Goal: Information Seeking & Learning: Learn about a topic

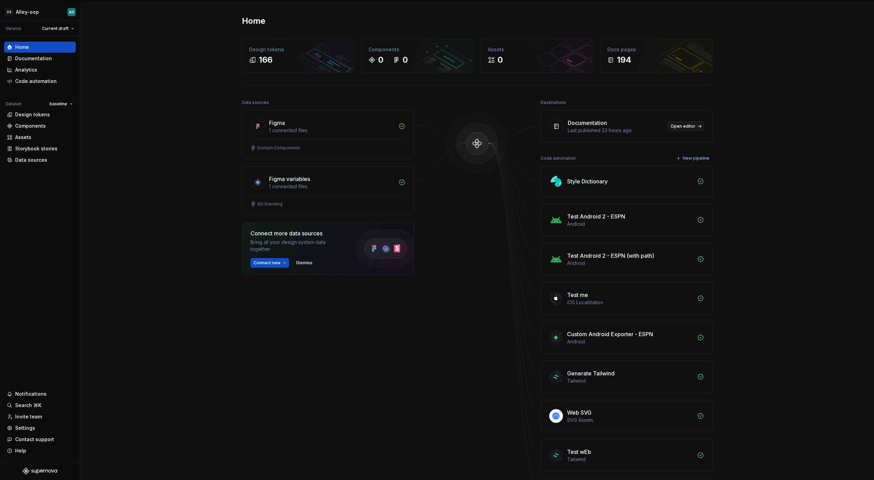
click at [476, 124] on span "Open editor" at bounding box center [683, 127] width 25 height 6
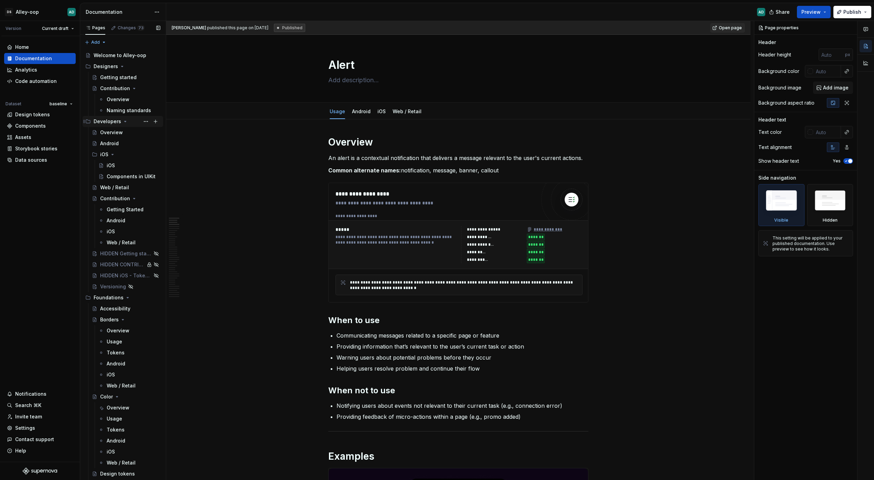
click at [109, 120] on div "Developers" at bounding box center [108, 121] width 28 height 7
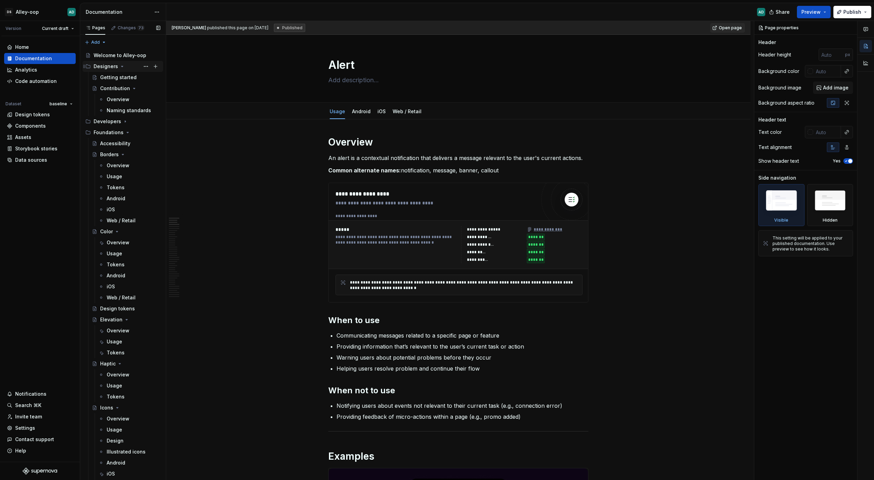
click at [112, 66] on div "Designers" at bounding box center [106, 66] width 24 height 7
click at [114, 109] on div "Borders" at bounding box center [109, 110] width 19 height 7
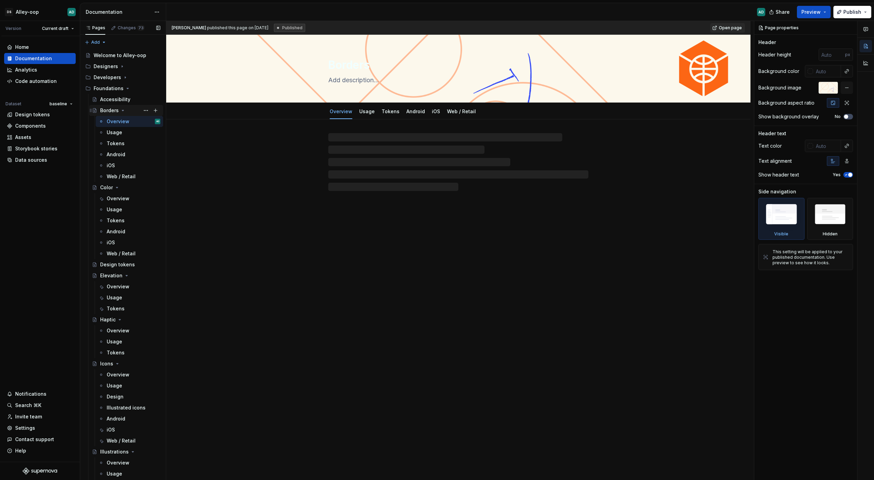
click at [123, 109] on icon "Page tree" at bounding box center [123, 111] width 6 height 6
click at [116, 122] on icon "Page tree" at bounding box center [117, 122] width 6 height 6
click at [110, 143] on div "Elevation" at bounding box center [111, 143] width 22 height 7
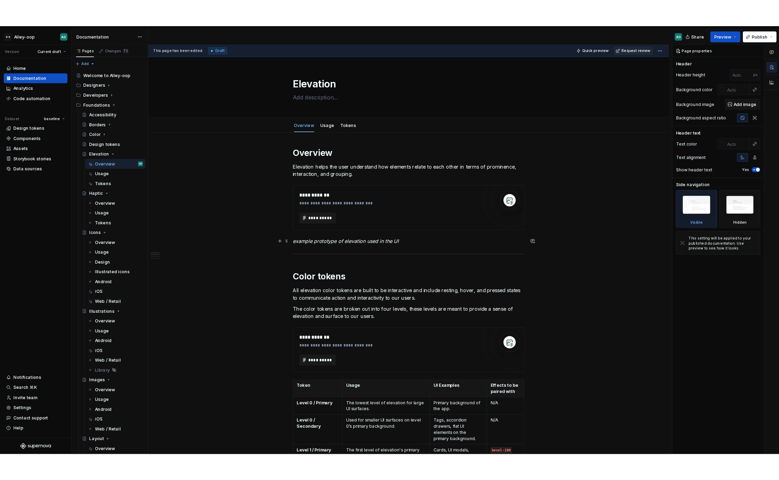
scroll to position [9, 0]
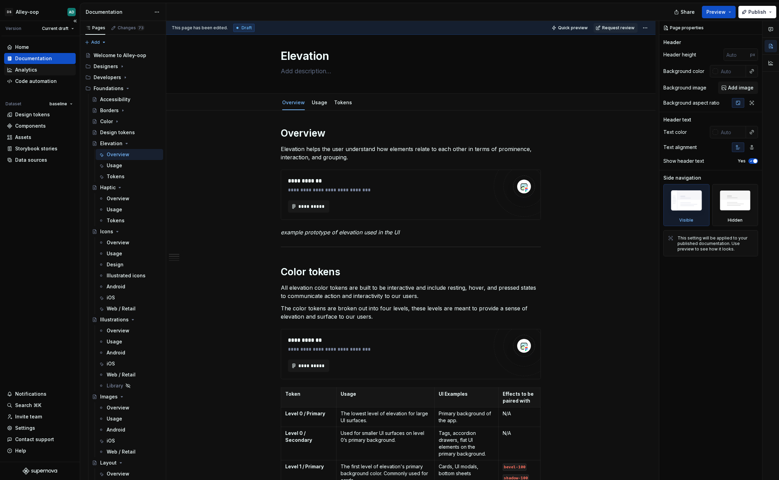
type textarea "*"
